Goal: Information Seeking & Learning: Understand process/instructions

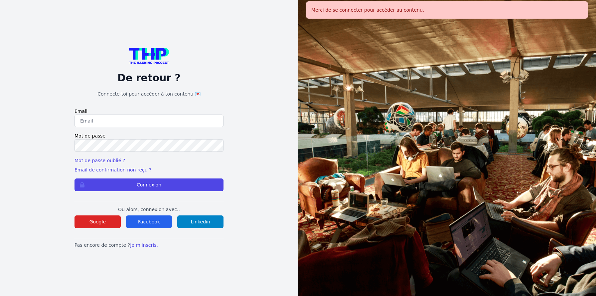
click at [142, 116] on input "email" at bounding box center [149, 120] width 149 height 13
type input "jruelle@hotmail.fr"
click at [175, 186] on button "Connexion" at bounding box center [149, 184] width 149 height 13
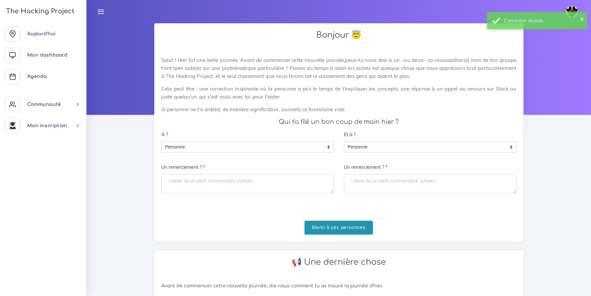
click at [341, 226] on input "Merci à ces personnes" at bounding box center [339, 228] width 68 height 14
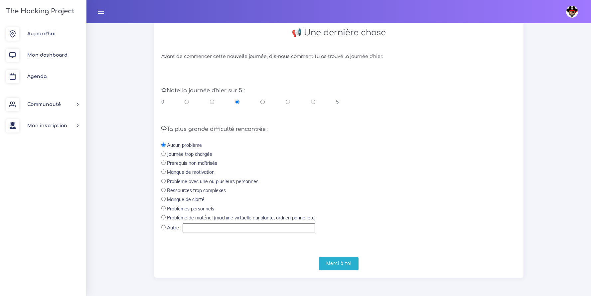
scroll to position [148, 0]
click at [311, 101] on input "radio" at bounding box center [313, 101] width 4 height 7
radio input "true"
click at [341, 265] on input "Merci à toi" at bounding box center [339, 263] width 40 height 14
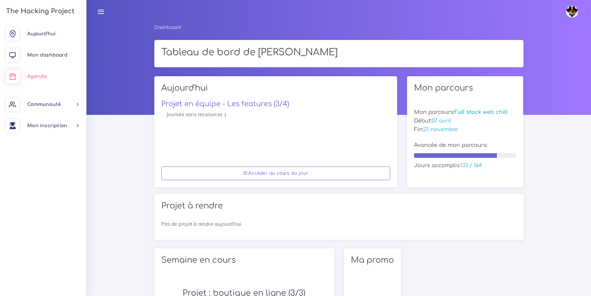
click at [35, 77] on span "Agenda" at bounding box center [36, 76] width 19 height 5
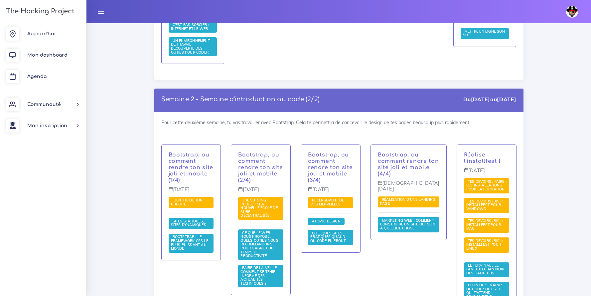
scroll to position [353, 0]
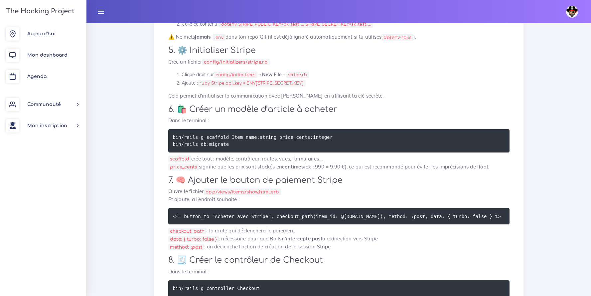
scroll to position [401, 0]
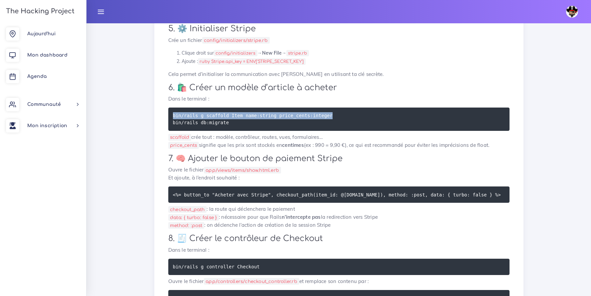
drag, startPoint x: 343, startPoint y: 137, endPoint x: 168, endPoint y: 136, distance: 174.9
click at [168, 131] on pre "bin/rails g scaffold Item name:string price_cents:integer bin/rails db:migrate" at bounding box center [338, 118] width 341 height 23
copy code "bin/rails g scaffold Item name:string price_cents:integer"
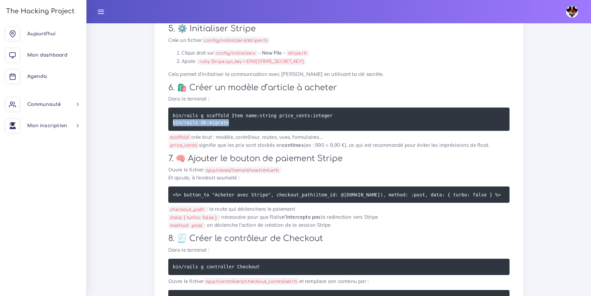
drag, startPoint x: 229, startPoint y: 144, endPoint x: 172, endPoint y: 142, distance: 57.6
click at [172, 131] on pre "bin/rails g scaffold Item name:string price_cents:integer bin/rails db:migrate" at bounding box center [338, 118] width 341 height 23
copy code "bin/rails db:migrate"
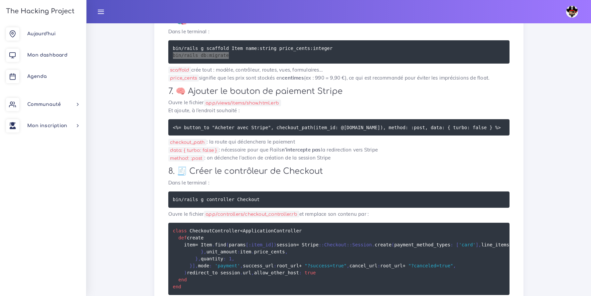
scroll to position [480, 0]
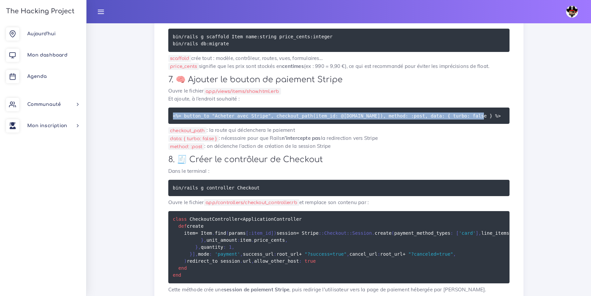
drag, startPoint x: 173, startPoint y: 138, endPoint x: 517, endPoint y: 140, distance: 343.6
click at [517, 140] on div "Intégration complète de Stripe Checkout dans une app Rails 8 avec VSCode Cette …" at bounding box center [338, 192] width 369 height 1205
copy code "<%= button_to "Acheter avec Stripe", checkout_path(item_id: @[DOMAIN_NAME]), me…"
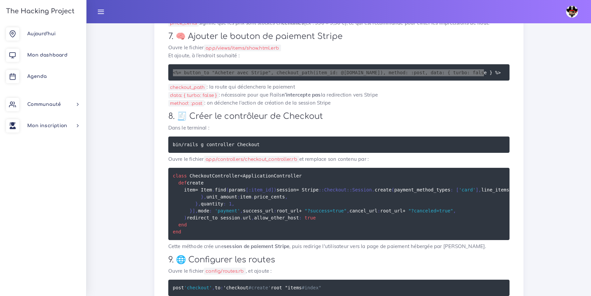
scroll to position [527, 0]
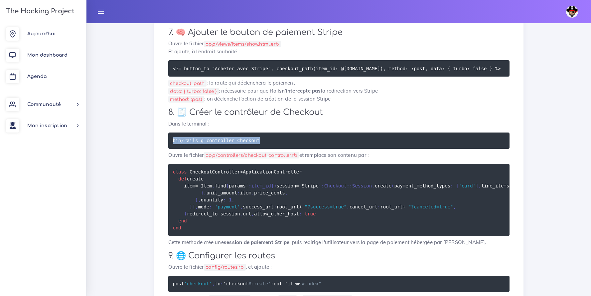
drag, startPoint x: 261, startPoint y: 161, endPoint x: 169, endPoint y: 163, distance: 91.8
click at [169, 149] on pre "bin/rails g controller Checkout" at bounding box center [338, 140] width 341 height 16
copy code "bin/rails g controller Checkout"
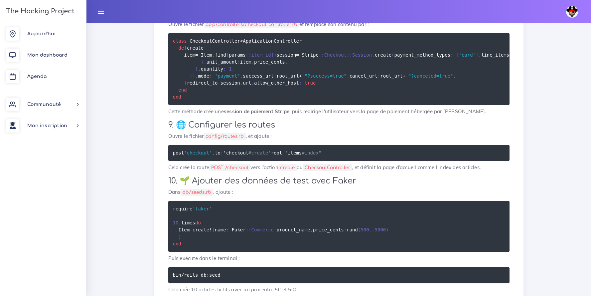
scroll to position [667, 0]
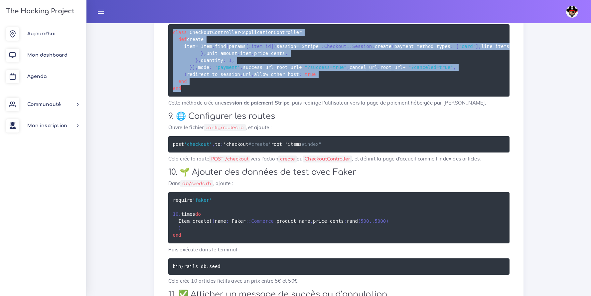
drag, startPoint x: 180, startPoint y: 216, endPoint x: 173, endPoint y: 37, distance: 179.1
click at [173, 37] on div "Intégration complète de Stripe Checkout dans une app Rails 8 avec VSCode Cette …" at bounding box center [338, 5] width 355 height 1191
click at [236, 96] on pre "class CheckoutController < ApplicationController def create item = Item . find …" at bounding box center [338, 60] width 341 height 72
drag, startPoint x: 185, startPoint y: 213, endPoint x: 163, endPoint y: 45, distance: 169.1
click at [163, 45] on div "Intégration complète de Stripe Checkout dans une app Rails 8 avec VSCode Cette …" at bounding box center [338, 5] width 355 height 1191
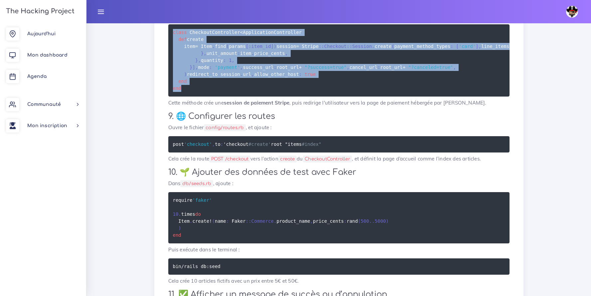
copy code "class CheckoutController < ApplicationController def create item = Item . find …"
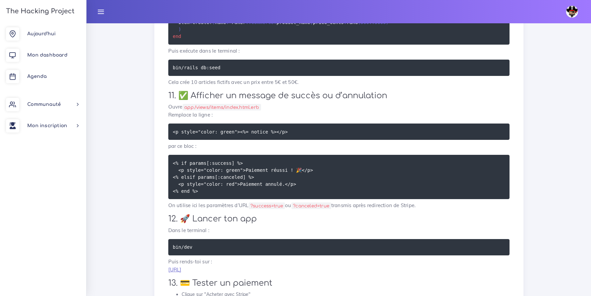
scroll to position [880, 0]
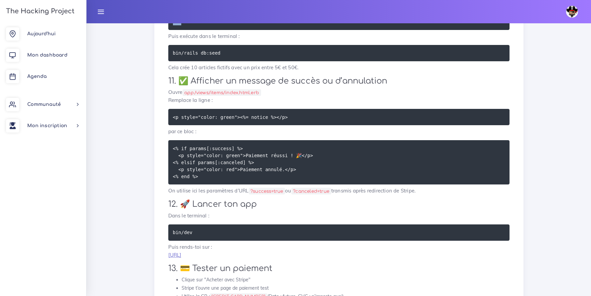
drag, startPoint x: 185, startPoint y: 170, endPoint x: 165, endPoint y: 136, distance: 38.8
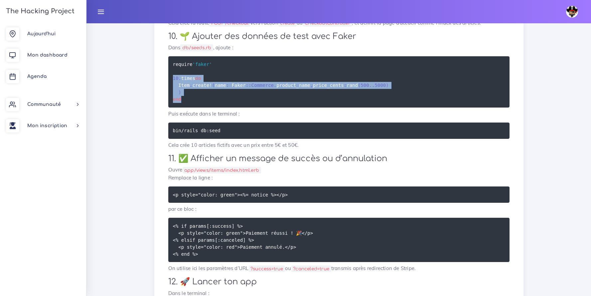
scroll to position [769, 0]
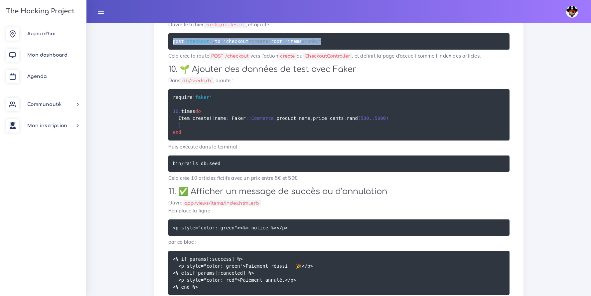
drag, startPoint x: 235, startPoint y: 174, endPoint x: 169, endPoint y: 169, distance: 66.4
click at [169, 50] on pre "post 'checkout' , to : 'checkout #create' root "items #index"" at bounding box center [338, 41] width 341 height 16
copy code "post 'checkout' , to : 'checkout #create' root "items #index""
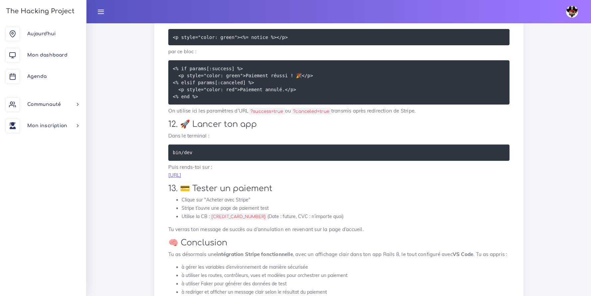
scroll to position [962, 0]
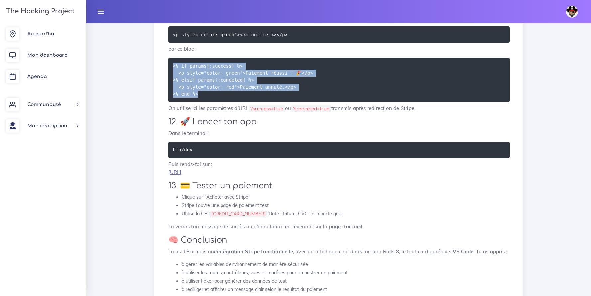
drag, startPoint x: 200, startPoint y: 242, endPoint x: 172, endPoint y: 213, distance: 40.9
click at [172, 102] on pre "<% if params[:success] %> <p style="color: green">Paiement réussi ! 🎉</p> <% el…" at bounding box center [338, 80] width 341 height 44
copy code "<% if params[:success] %> <p style="color: green">Paiement réussi ! 🎉</p> <% el…"
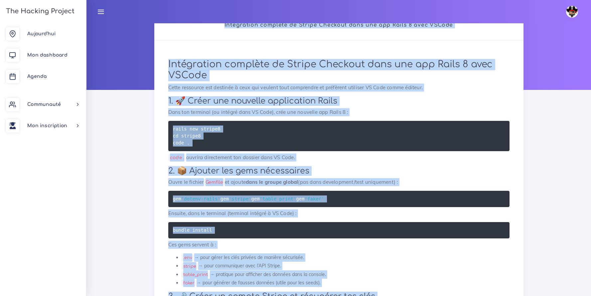
scroll to position [0, 0]
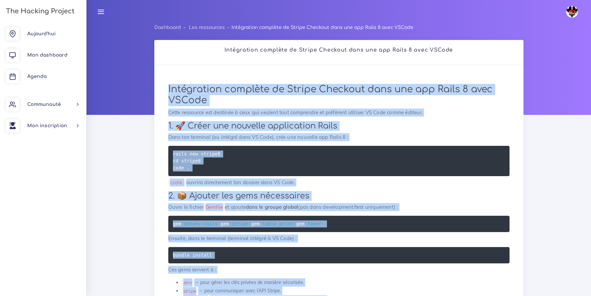
drag, startPoint x: 328, startPoint y: 232, endPoint x: 156, endPoint y: 86, distance: 225.1
copy div "Loremipsumd sitametc ad Elitse Doeiusmo temp inc utl Etdol 0 magn ALIqua Enima …"
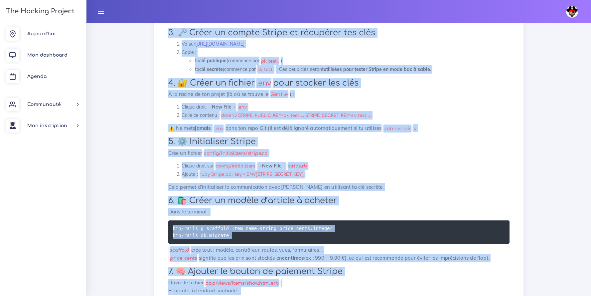
scroll to position [290, 0]
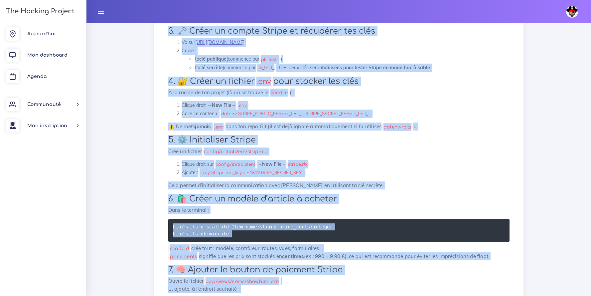
click at [458, 168] on li "Clique droit sur config/initializers → New File → stripe.rb" at bounding box center [346, 164] width 328 height 8
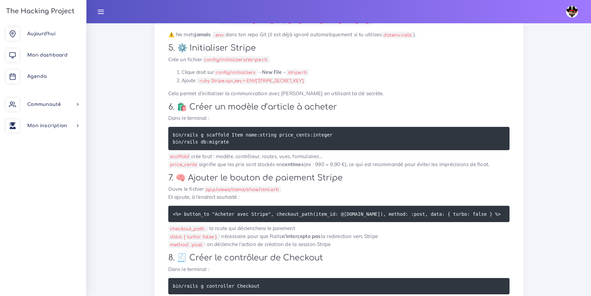
scroll to position [485, 0]
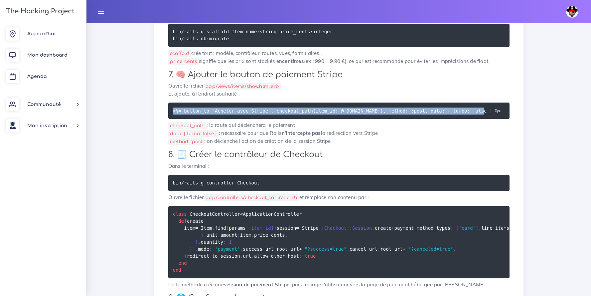
drag, startPoint x: 172, startPoint y: 132, endPoint x: 434, endPoint y: 136, distance: 262.1
click at [434, 119] on pre "<%= button_to "Acheter avec Stripe", checkout_path(item_id: @[DOMAIN_NAME]), me…" at bounding box center [338, 110] width 341 height 16
copy code "<%= button_to "Acheter avec Stripe", checkout_path(item_id: @[DOMAIN_NAME]), me…"
